Goal: Transaction & Acquisition: Subscribe to service/newsletter

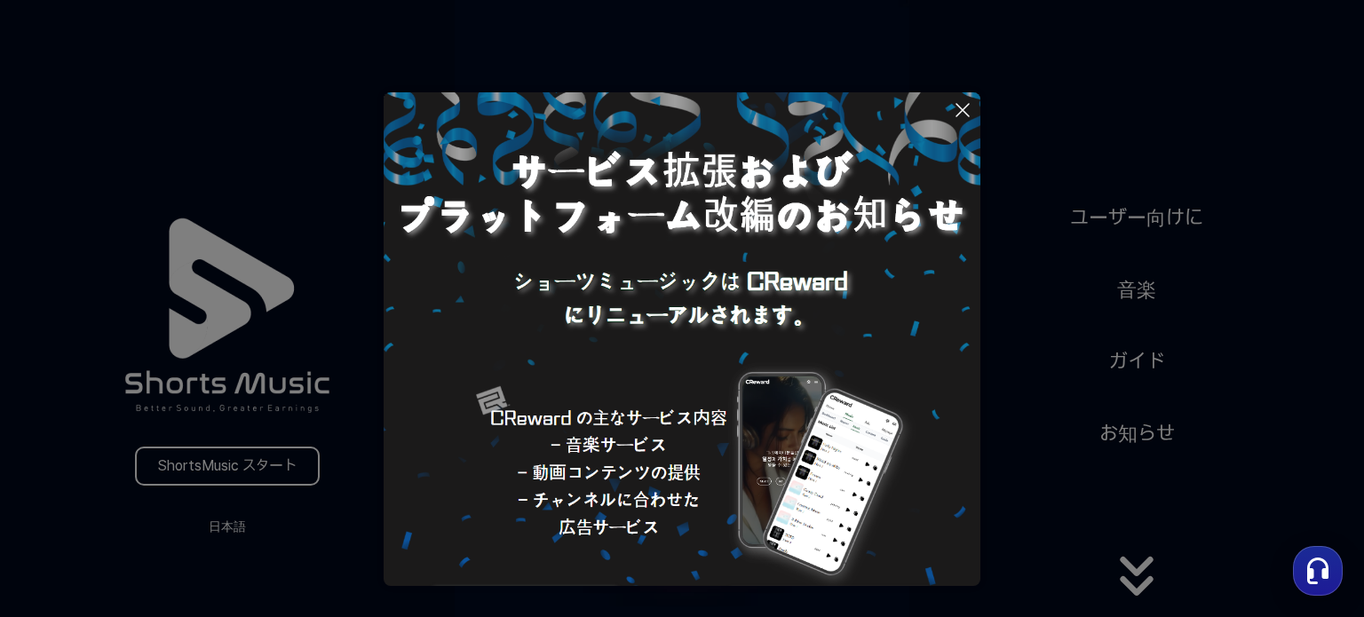
click at [247, 456] on button at bounding box center [682, 308] width 1364 height 617
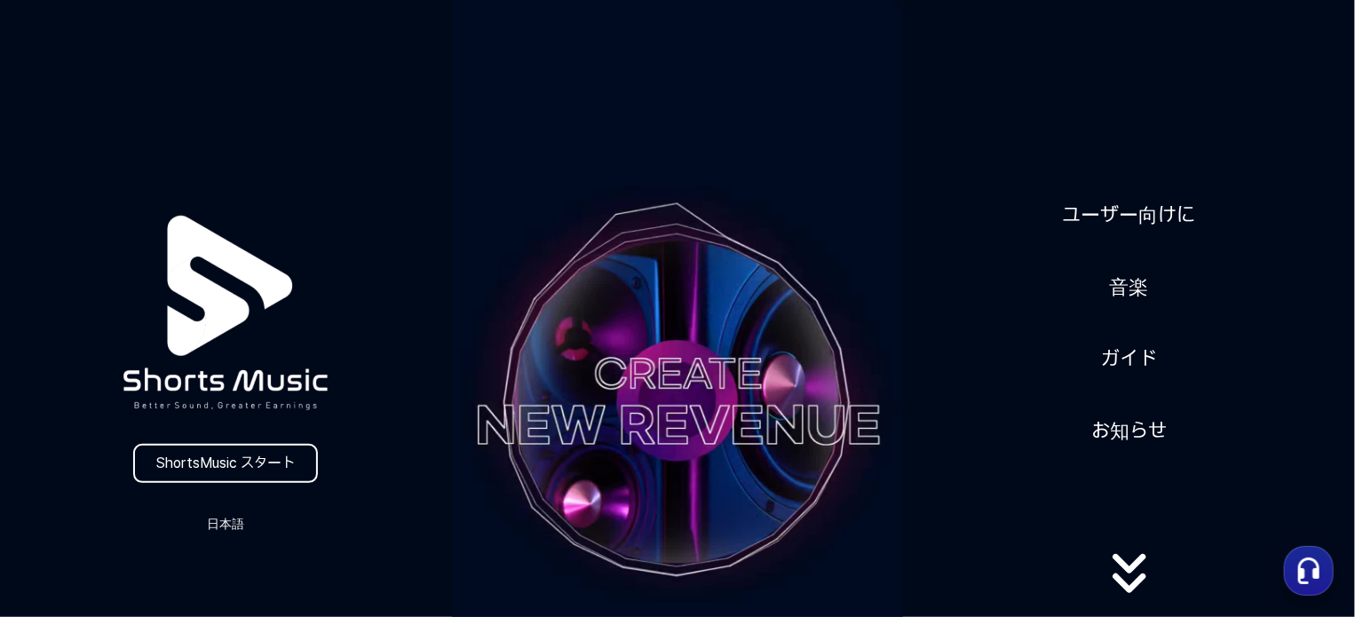
scroll to position [266, 0]
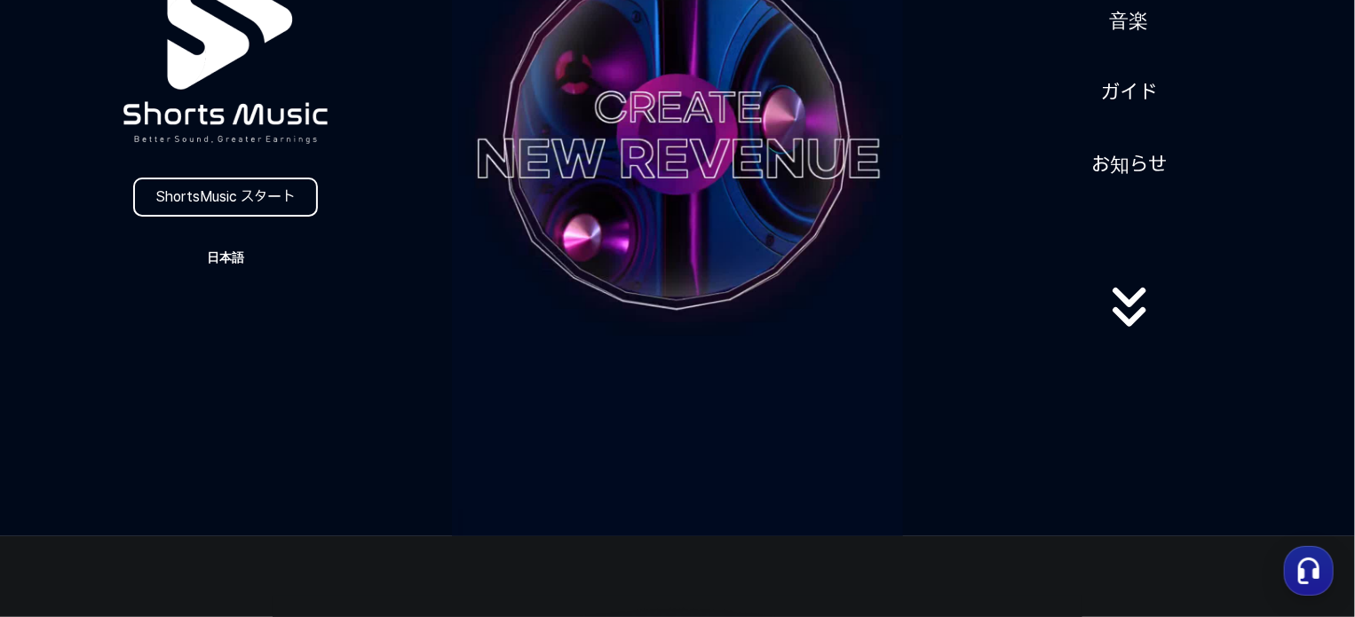
click at [220, 252] on button "日本語" at bounding box center [225, 257] width 85 height 25
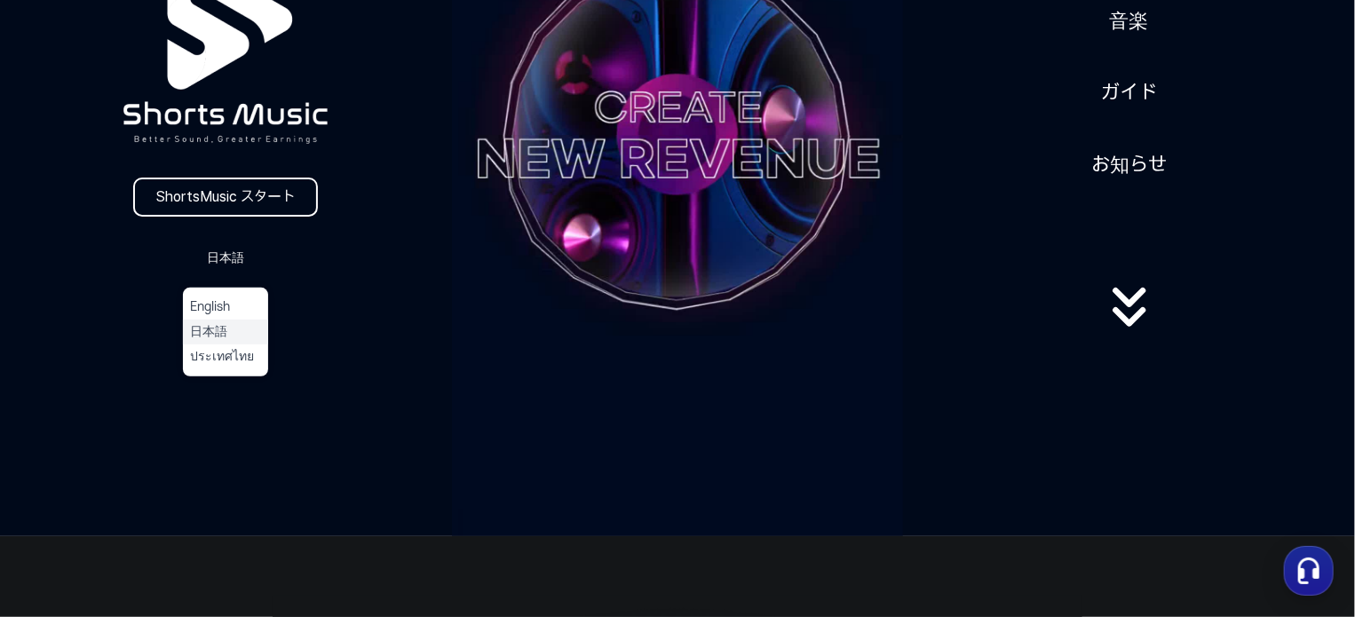
click at [211, 338] on button "日本語" at bounding box center [225, 332] width 71 height 18
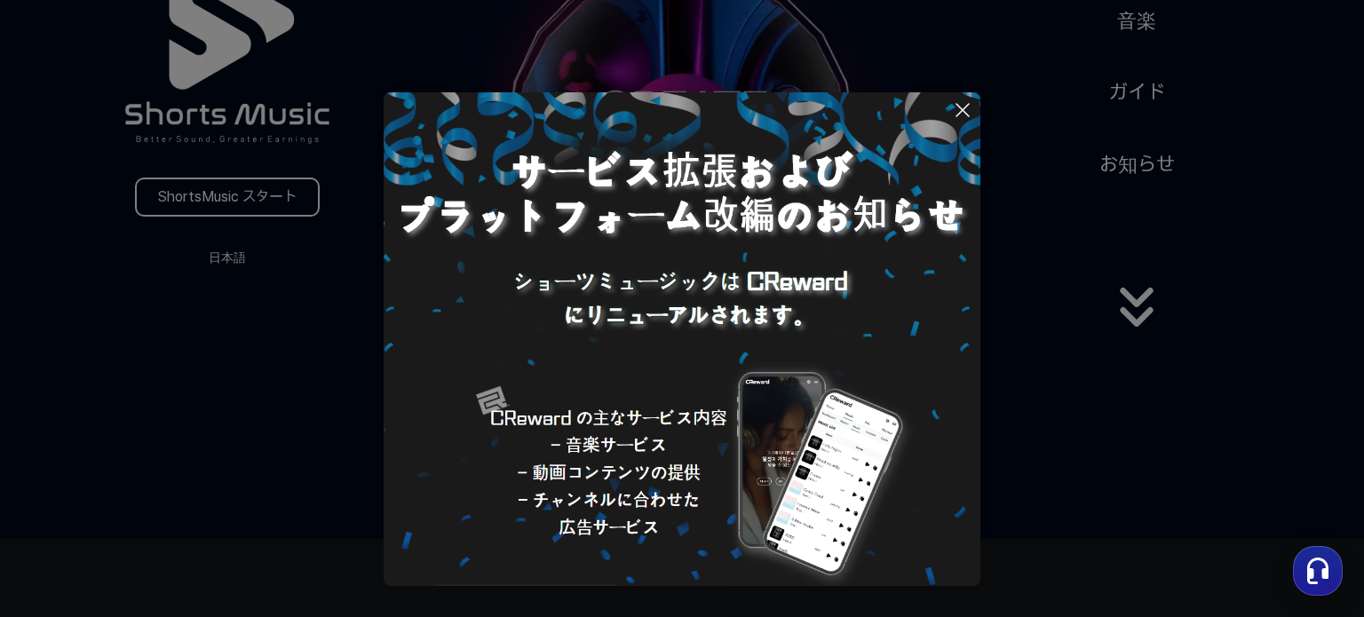
click at [1132, 319] on button at bounding box center [682, 308] width 1364 height 617
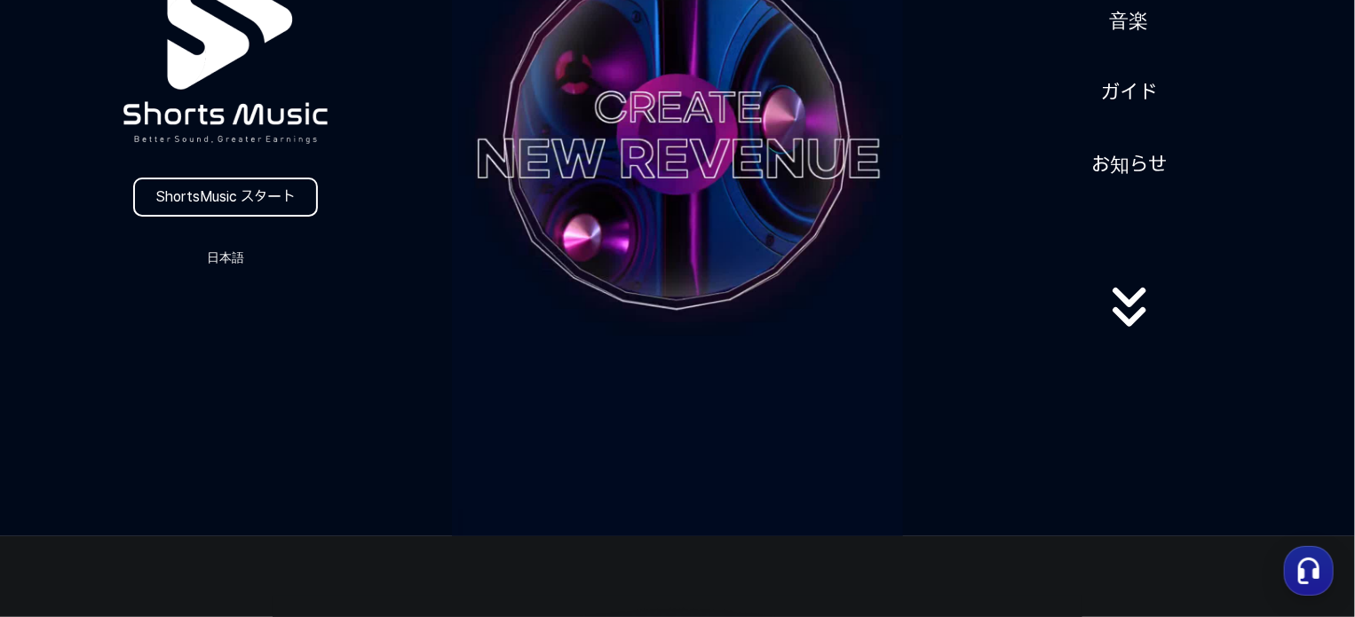
scroll to position [89, 0]
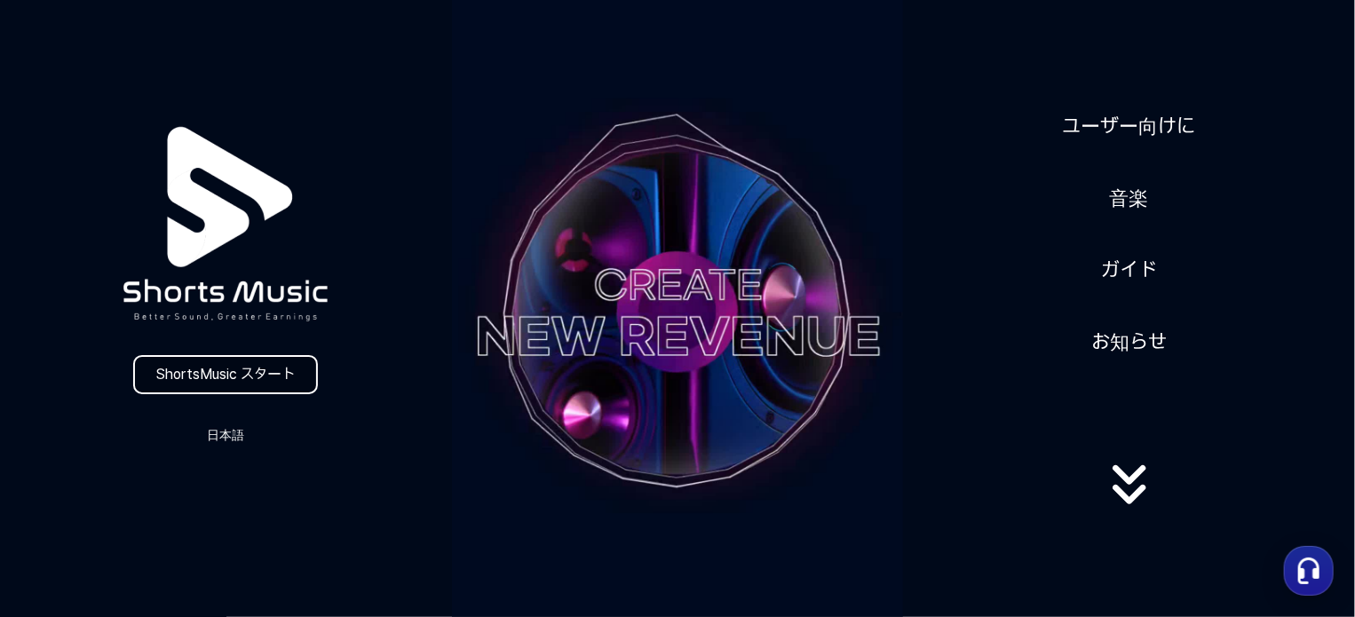
click at [217, 386] on link "ShortsMusic スタート" at bounding box center [225, 374] width 185 height 39
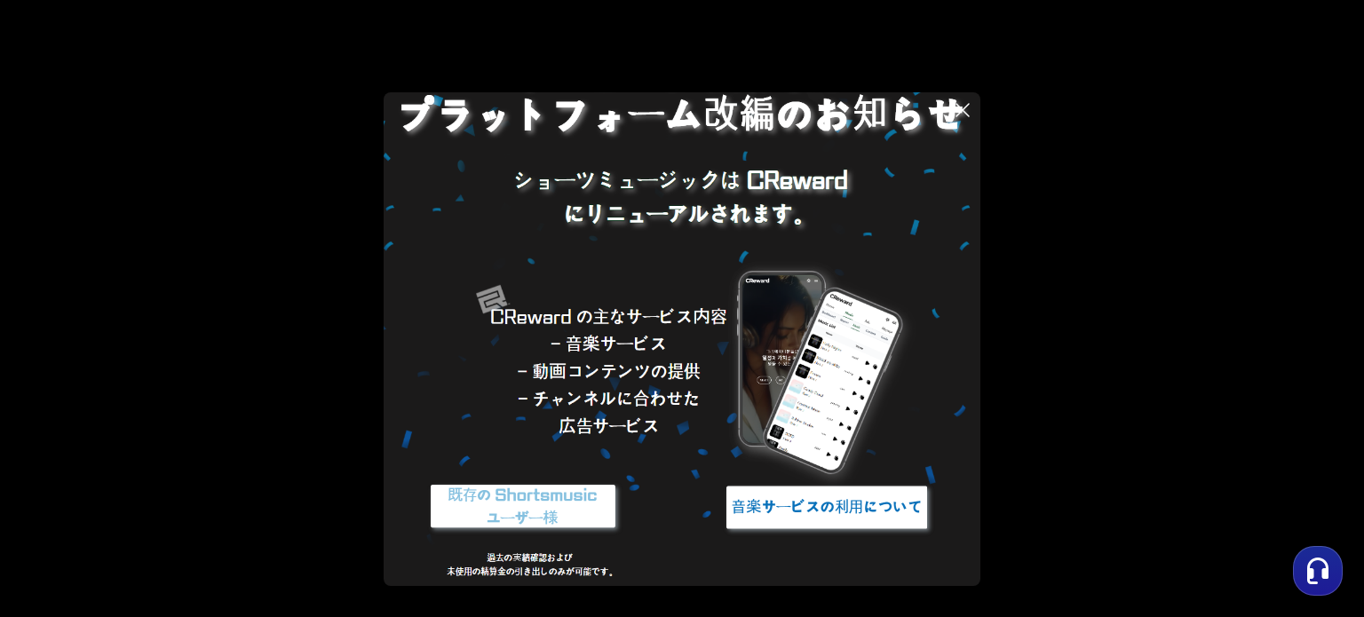
scroll to position [102, 0]
click at [962, 104] on icon at bounding box center [962, 109] width 21 height 21
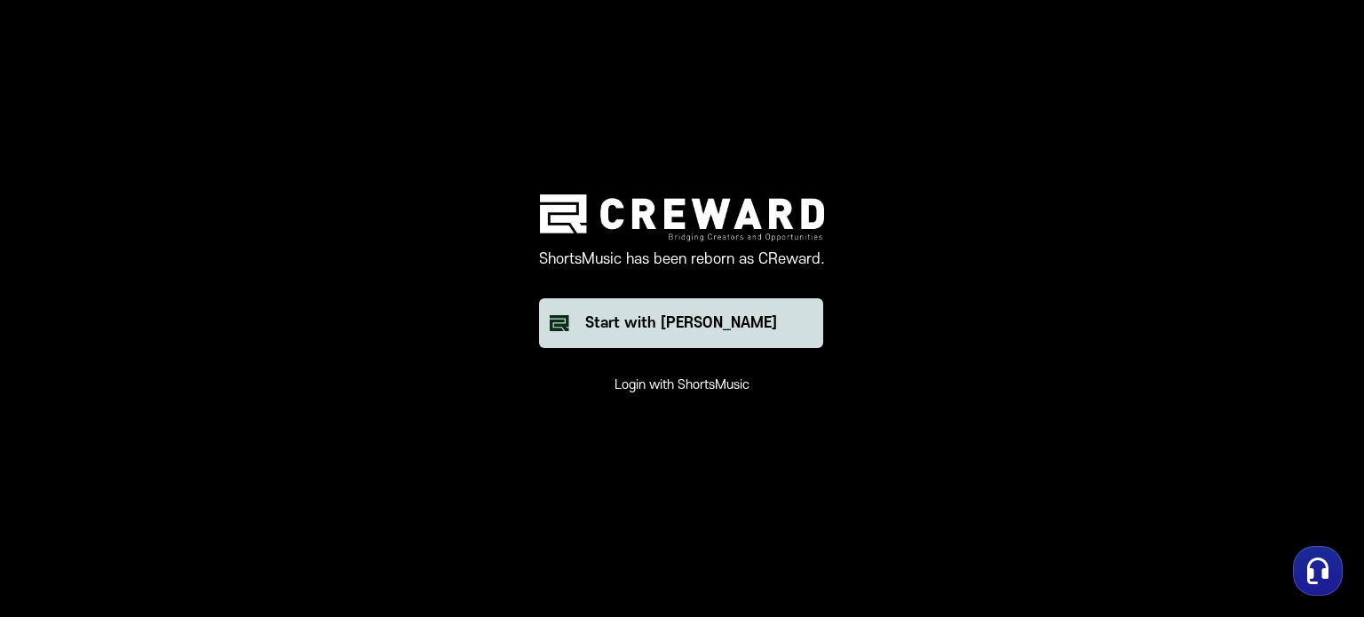
click at [703, 335] on button "Start with Creward" at bounding box center [681, 323] width 284 height 50
